Goal: Information Seeking & Learning: Learn about a topic

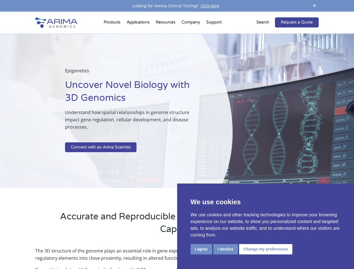
click at [177, 135] on p at bounding box center [134, 138] width 139 height 7
click at [201, 249] on button "I agree" at bounding box center [201, 249] width 22 height 10
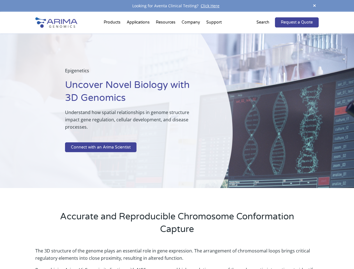
click at [225, 249] on p "The 3D structure of the genome plays an essential role in gene expression. The …" at bounding box center [176, 256] width 283 height 19
click at [265, 249] on p "The 3D structure of the genome plays an essential role in gene expression. The …" at bounding box center [176, 256] width 283 height 19
click at [314, 6] on span at bounding box center [314, 6] width 8 height 8
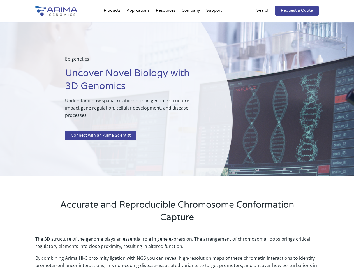
click at [177, 140] on div "Epigenetics Uncover Novel Biology with 3D Genomics Understand how spatial relat…" at bounding box center [116, 99] width 232 height 155
click at [113, 24] on div "Epigenetics Uncover Novel Biology with 3D Genomics Understand how spatial relat…" at bounding box center [116, 99] width 232 height 155
click at [166, 24] on div "Epigenetics Uncover Novel Biology with 3D Genomics Understand how spatial relat…" at bounding box center [116, 99] width 232 height 155
click at [191, 24] on div "Epigenetics Uncover Novel Biology with 3D Genomics Understand how spatial relat…" at bounding box center [116, 99] width 232 height 155
click at [214, 24] on div "Epigenetics Uncover Novel Biology with 3D Genomics Understand how spatial relat…" at bounding box center [116, 99] width 232 height 155
